Goal: Book appointment/travel/reservation

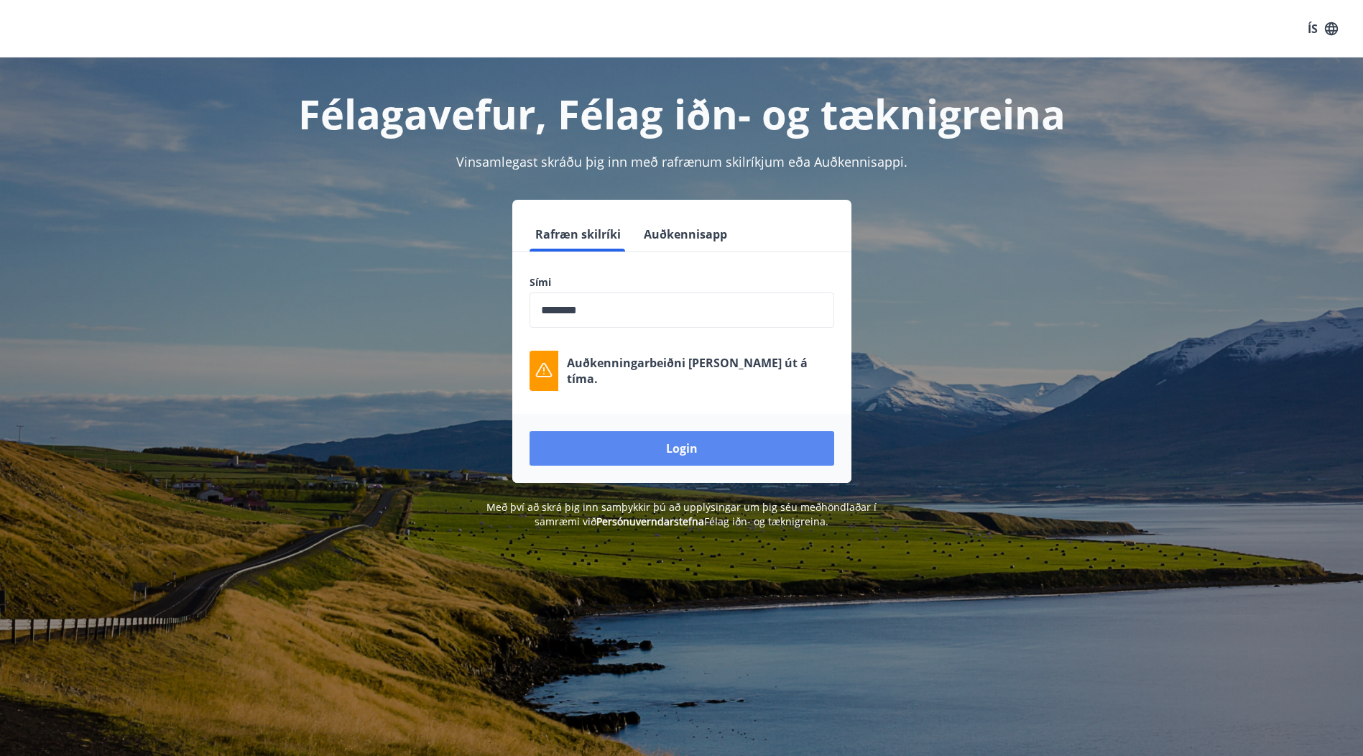
click at [614, 449] on button "Login" at bounding box center [682, 448] width 305 height 34
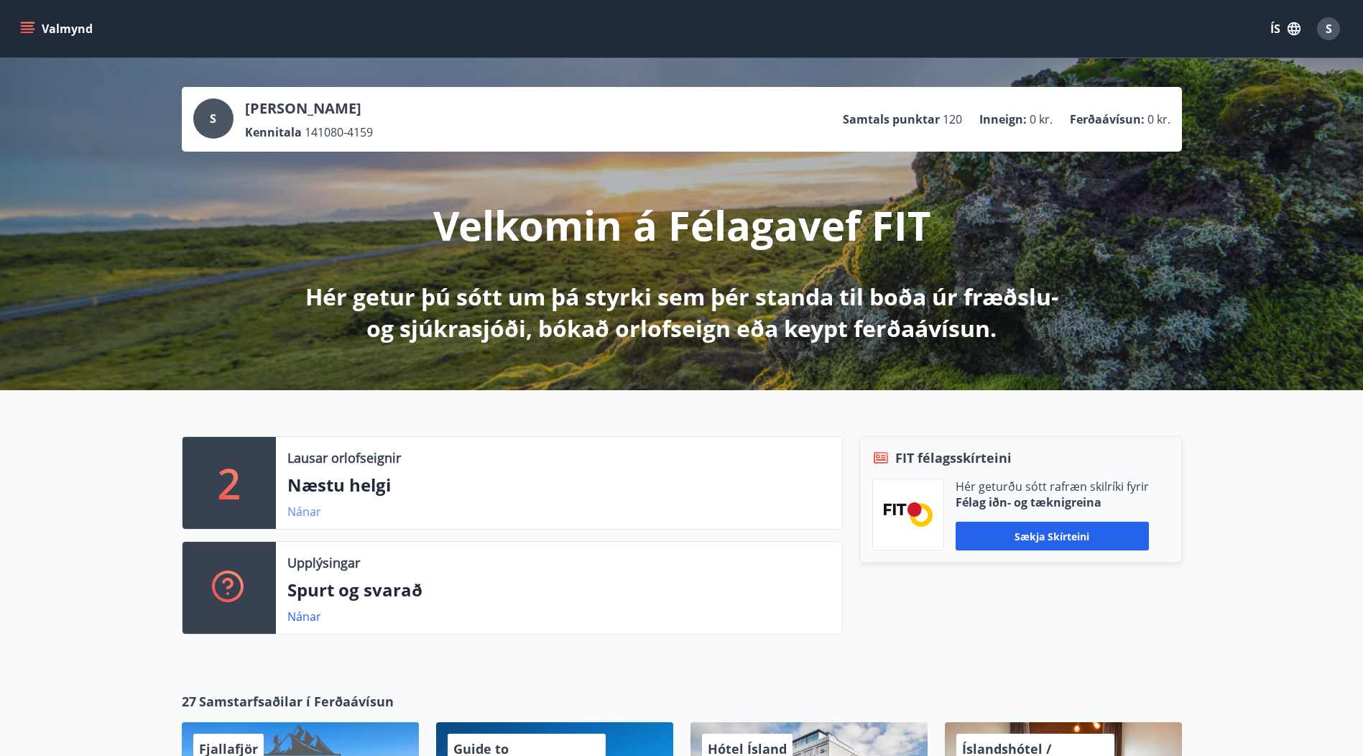
click at [306, 514] on link "Nánar" at bounding box center [304, 512] width 34 height 16
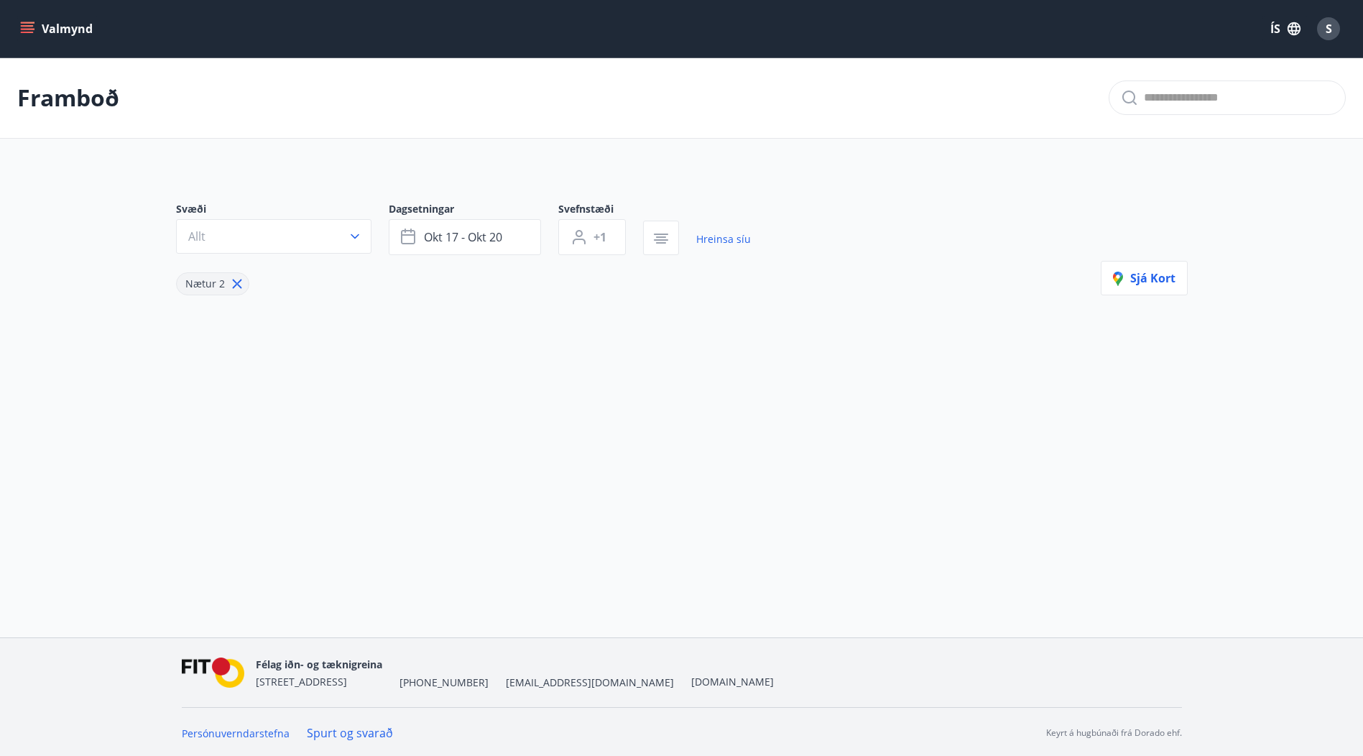
type input "*"
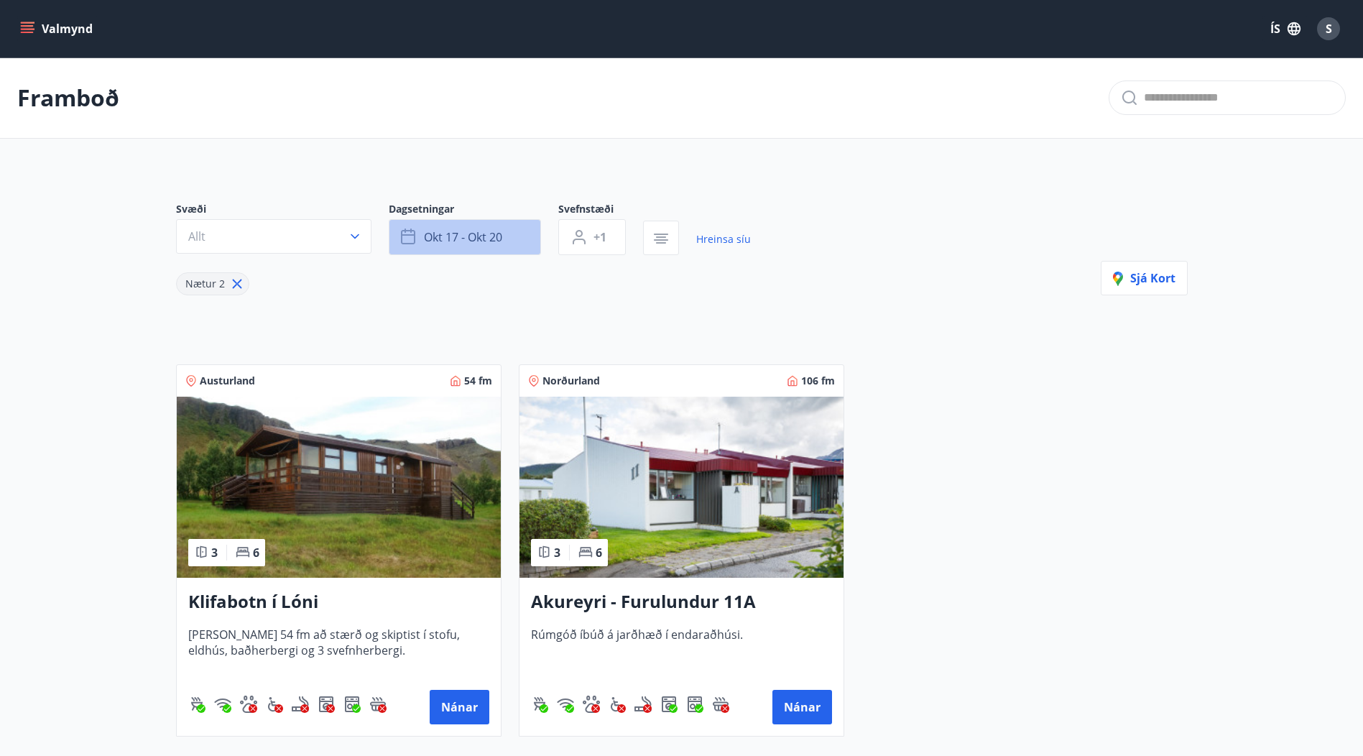
click at [498, 241] on span "okt 17 - okt 20" at bounding box center [463, 237] width 78 height 16
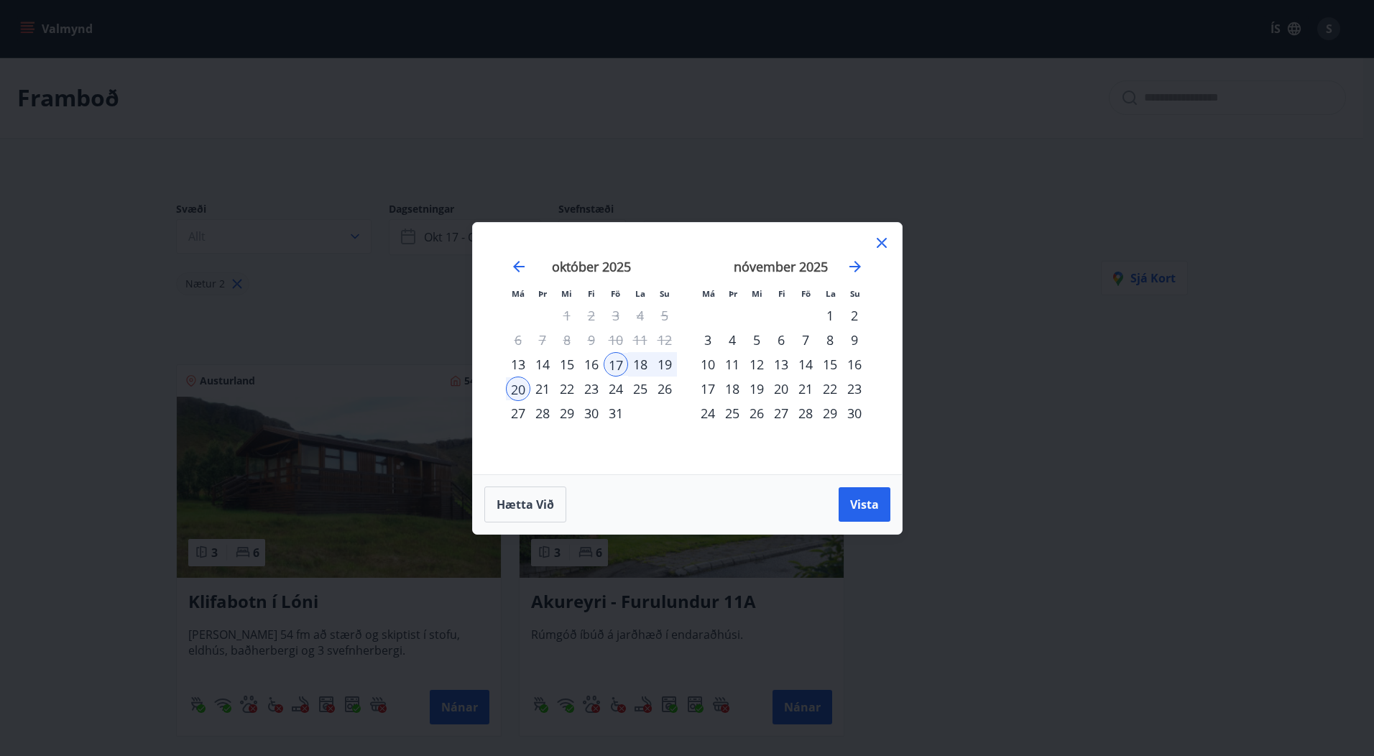
click at [595, 386] on div "23" at bounding box center [591, 389] width 24 height 24
click at [614, 387] on div "24" at bounding box center [616, 389] width 24 height 24
click at [609, 388] on div "24" at bounding box center [616, 389] width 24 height 24
click at [514, 410] on div "27" at bounding box center [518, 413] width 24 height 24
click at [867, 499] on span "Vista" at bounding box center [864, 505] width 29 height 16
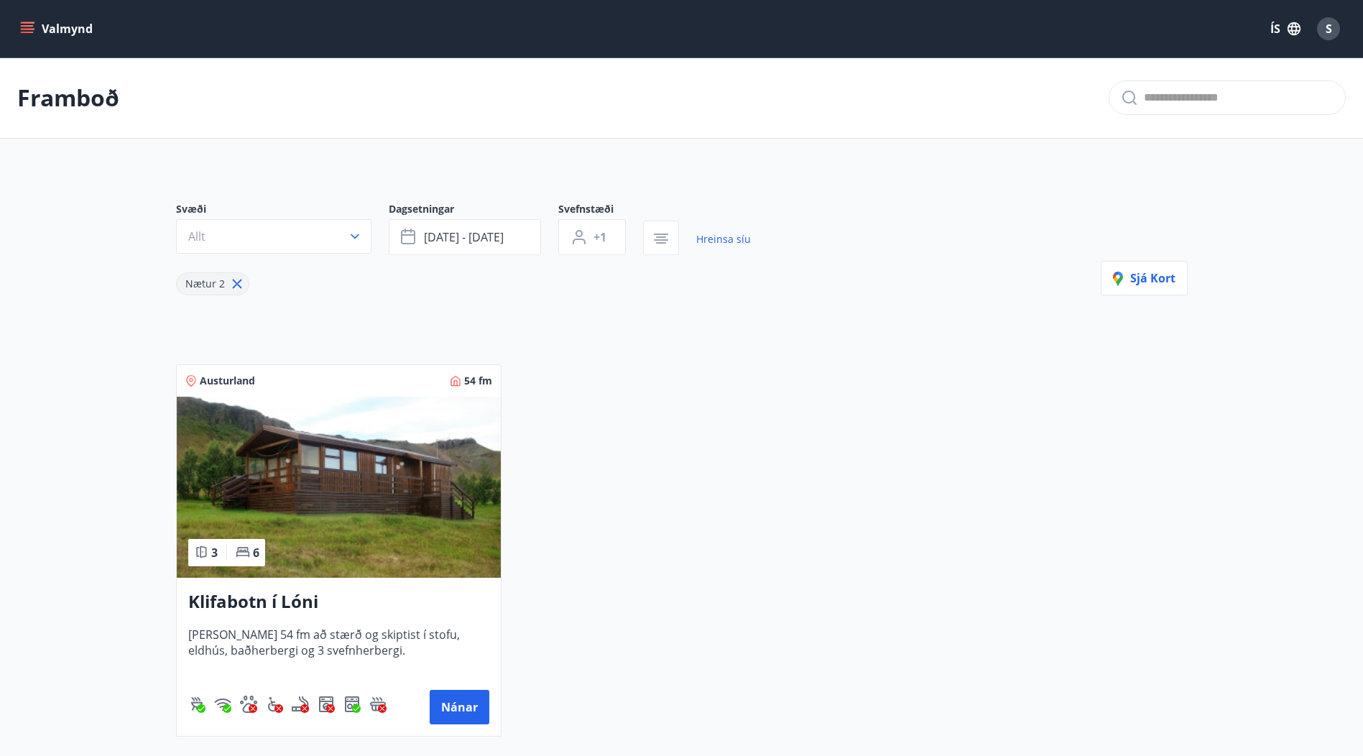
click at [27, 24] on icon "menu" at bounding box center [27, 29] width 14 height 14
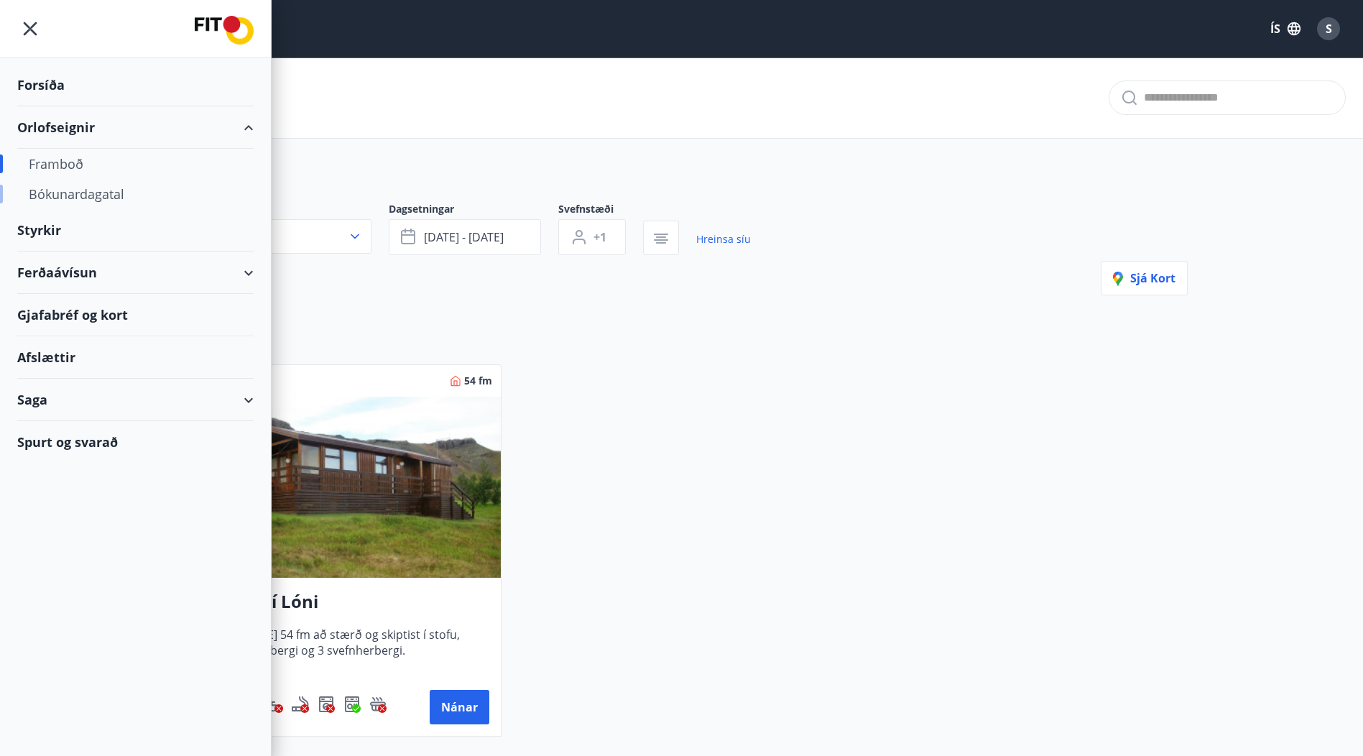
click at [73, 193] on div "Bókunardagatal" at bounding box center [135, 194] width 213 height 30
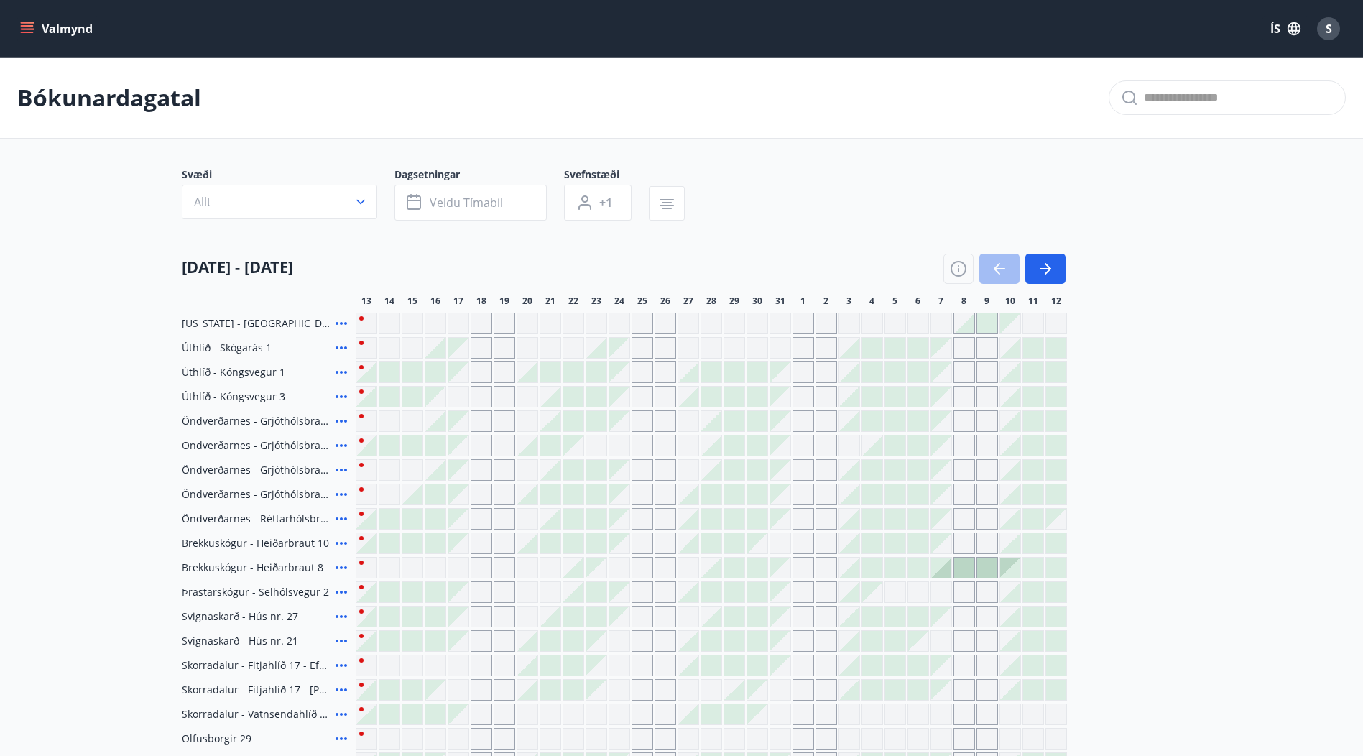
click at [28, 23] on icon "menu" at bounding box center [29, 22] width 16 height 1
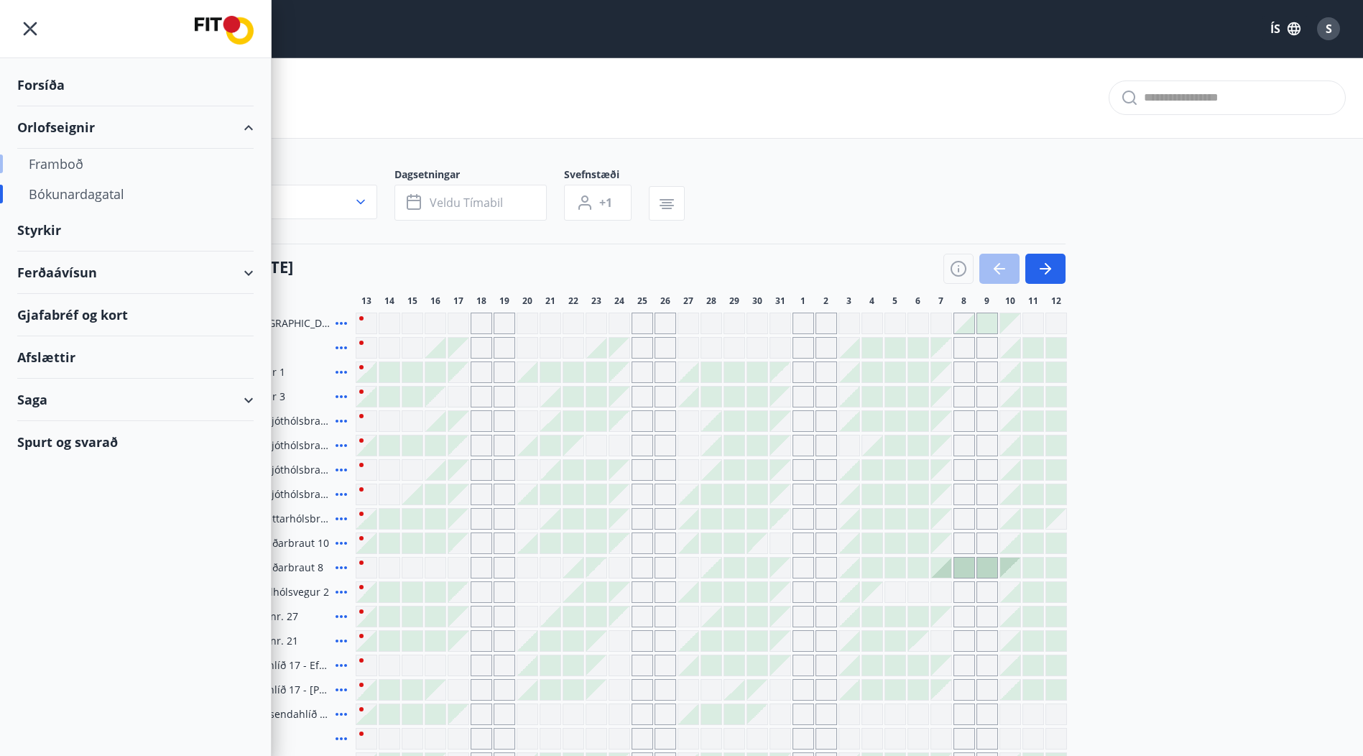
click at [59, 164] on div "Framboð" at bounding box center [135, 164] width 213 height 30
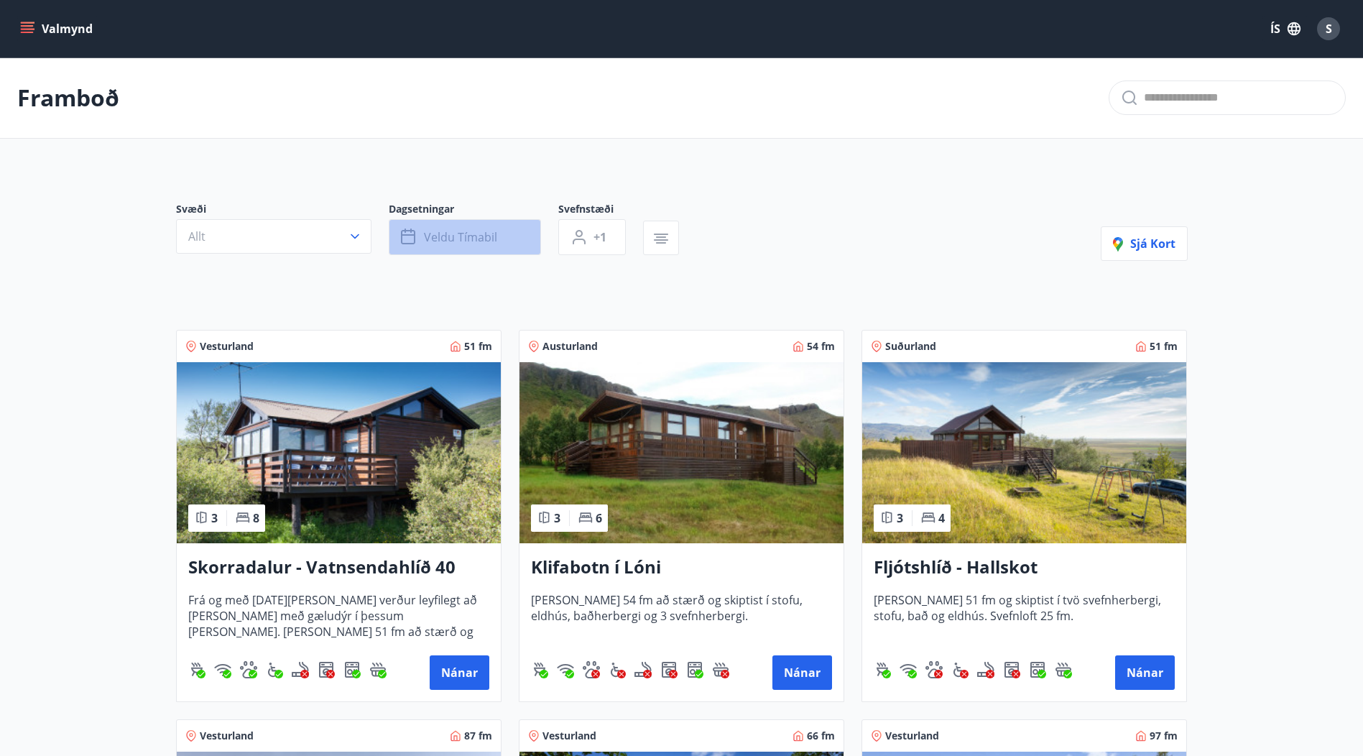
click at [457, 238] on span "Veldu tímabil" at bounding box center [460, 237] width 73 height 16
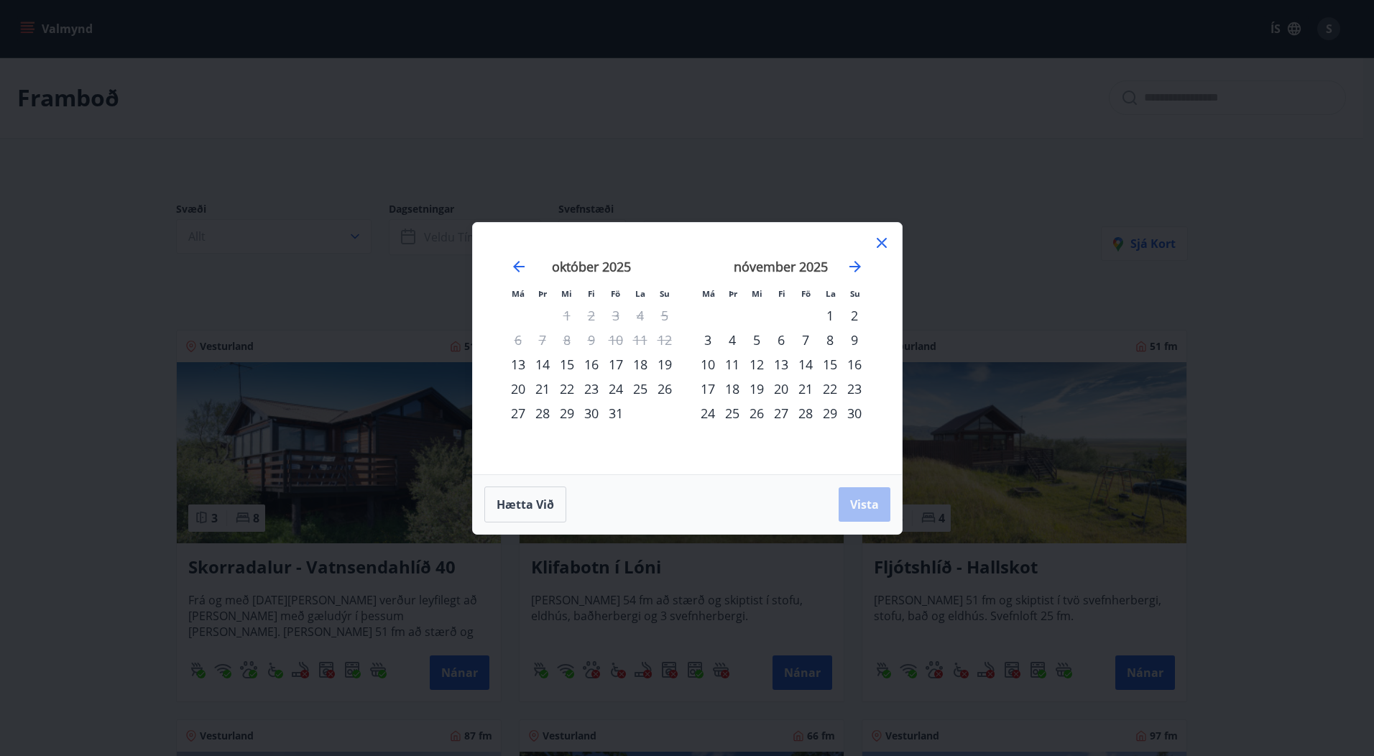
click at [613, 392] on div "24" at bounding box center [616, 389] width 24 height 24
click at [661, 390] on div "26" at bounding box center [665, 389] width 24 height 24
click at [865, 510] on span "Vista" at bounding box center [864, 505] width 29 height 16
